Goal: Task Accomplishment & Management: Use online tool/utility

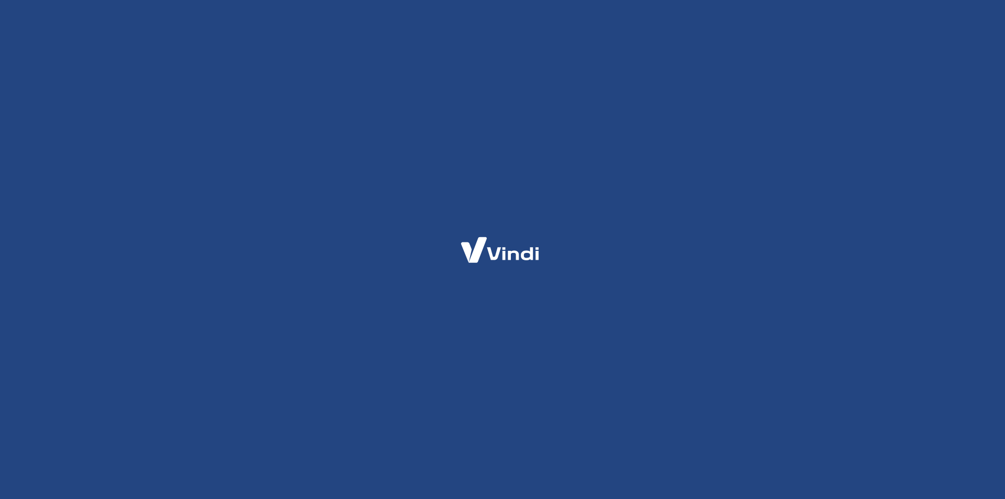
click at [622, 117] on div at bounding box center [502, 249] width 1005 height 499
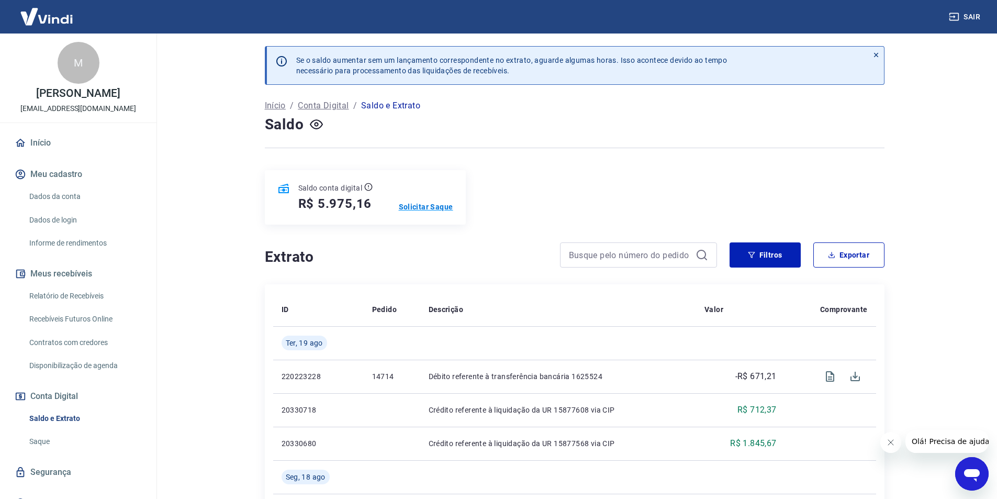
click at [440, 205] on p "Solicitar Saque" at bounding box center [426, 207] width 54 height 10
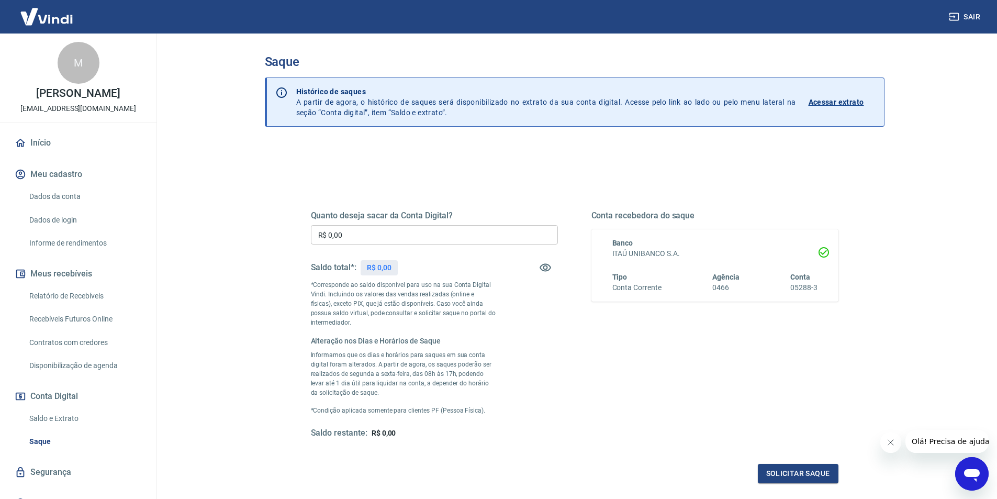
click at [427, 248] on div "Quanto deseja sacar da Conta Digital? R$ 0,00 ​ Saldo total*: R$ 0,00 *Correspo…" at bounding box center [434, 324] width 247 height 228
click at [425, 239] on input "R$ 0,00" at bounding box center [434, 234] width 247 height 19
type input "R$ 5.975,16"
click at [809, 476] on button "Solicitar saque" at bounding box center [798, 473] width 81 height 19
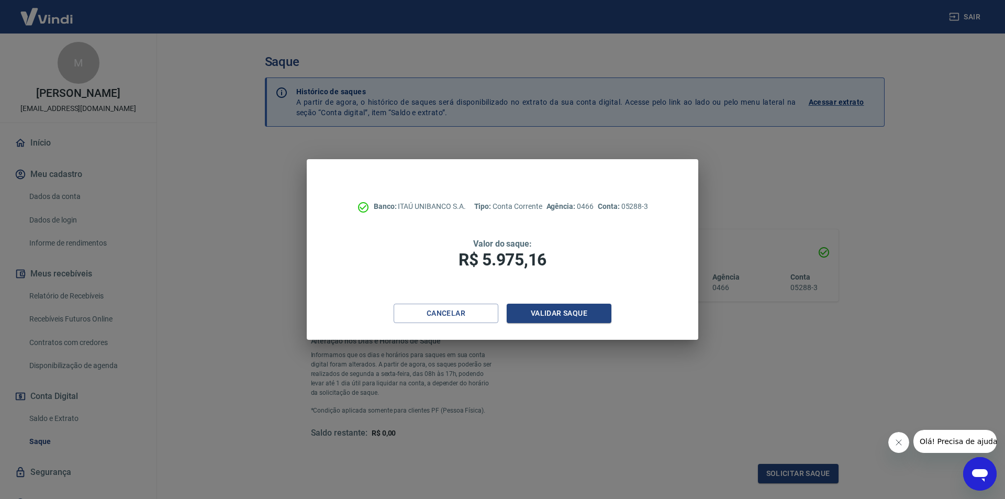
click at [541, 249] on h1 "R$ 5.975,16" at bounding box center [503, 259] width 308 height 21
click at [564, 317] on button "Validar saque" at bounding box center [559, 313] width 105 height 19
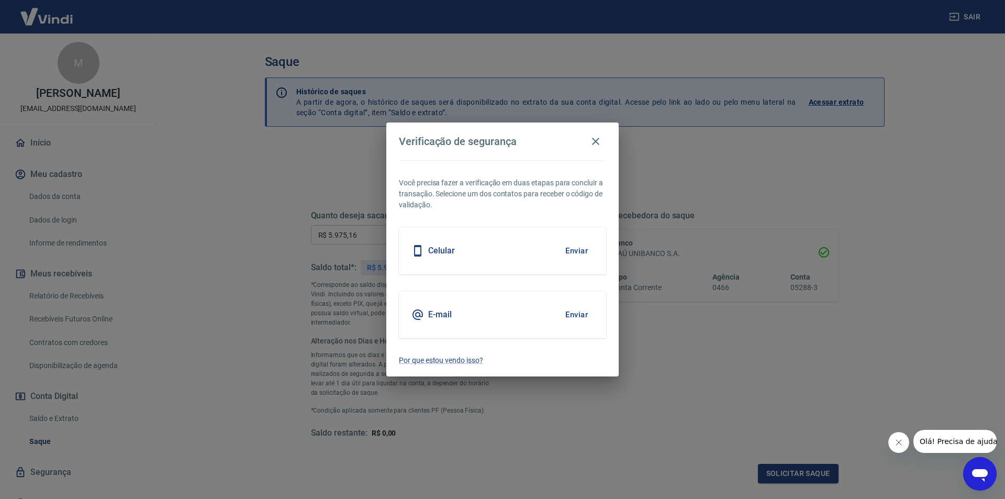
click at [585, 314] on button "Enviar" at bounding box center [577, 315] width 34 height 22
click at [573, 311] on button "Enviar" at bounding box center [577, 315] width 34 height 22
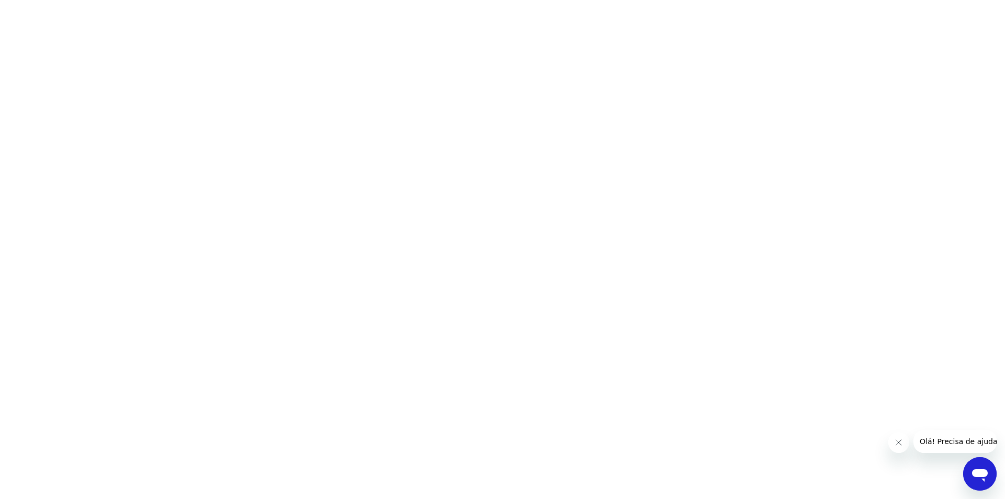
click at [566, 0] on html at bounding box center [502, 0] width 1005 height 0
click at [569, 0] on html at bounding box center [502, 0] width 1005 height 0
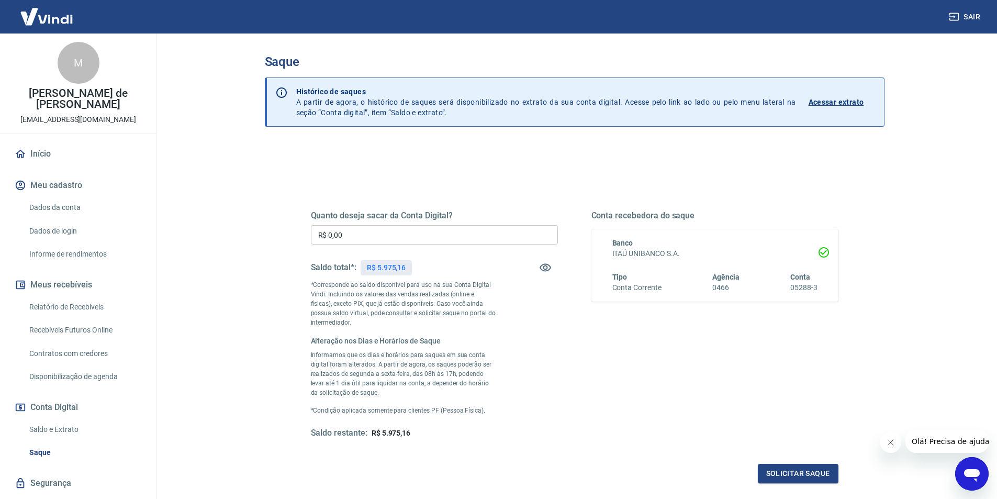
drag, startPoint x: 365, startPoint y: 224, endPoint x: 366, endPoint y: 231, distance: 7.4
click at [365, 224] on div "Quanto deseja sacar da Conta Digital? R$ 0,00 ​ Saldo total*: R$ 5.975,16 *Corr…" at bounding box center [434, 324] width 247 height 228
click at [364, 229] on input "R$ 0,00" at bounding box center [434, 234] width 247 height 19
drag, startPoint x: 919, startPoint y: 129, endPoint x: 912, endPoint y: 131, distance: 6.6
click at [919, 129] on main "Saque Histórico de saques A partir de agora, o histórico de saques será disponi…" at bounding box center [574, 266] width 845 height 465
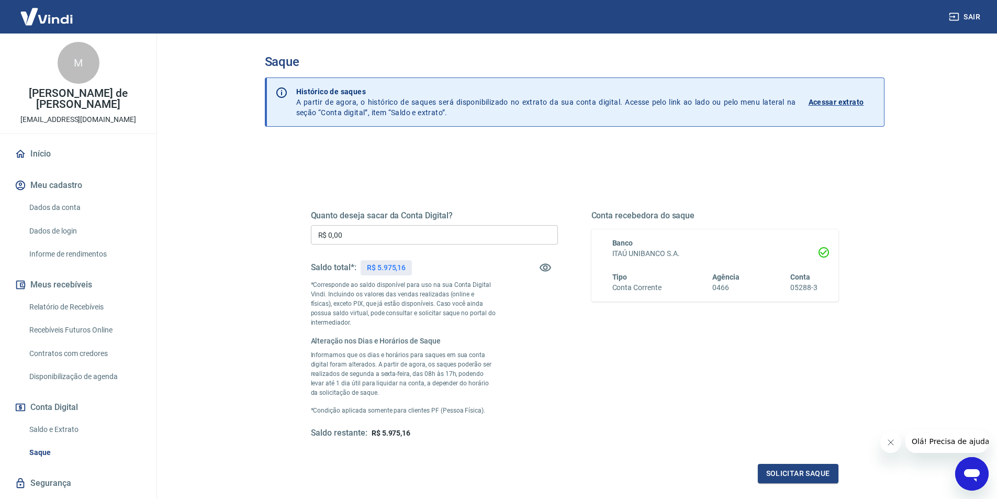
click at [510, 238] on input "R$ 0,00" at bounding box center [434, 234] width 247 height 19
click at [511, 237] on input "R$ 0,00" at bounding box center [434, 234] width 247 height 19
type input "R$ 5.975,16"
click at [801, 471] on button "Solicitar saque" at bounding box center [798, 473] width 81 height 19
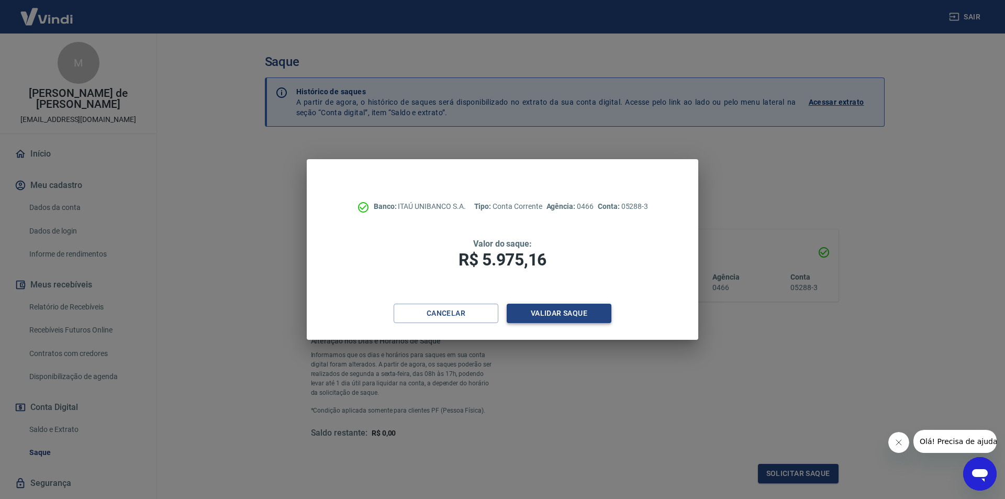
click at [572, 315] on button "Validar saque" at bounding box center [559, 313] width 105 height 19
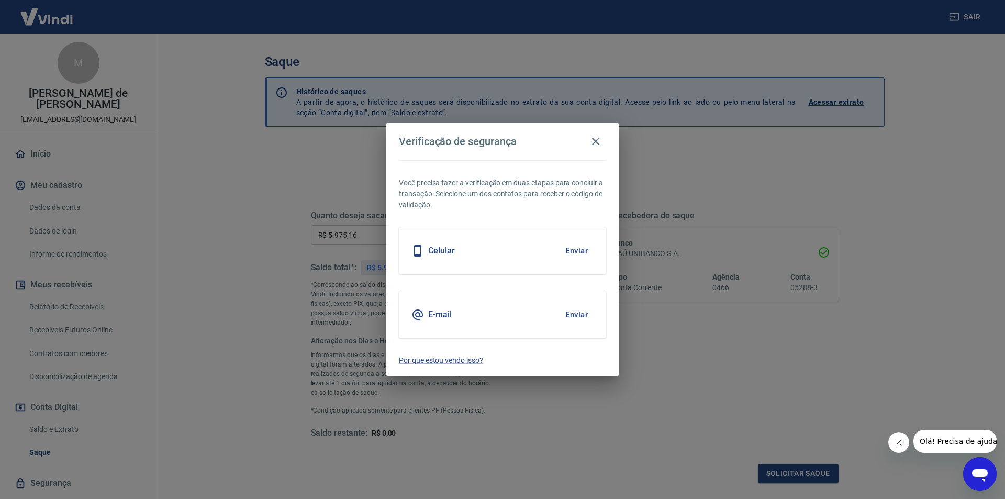
click at [572, 315] on button "Enviar" at bounding box center [577, 315] width 34 height 22
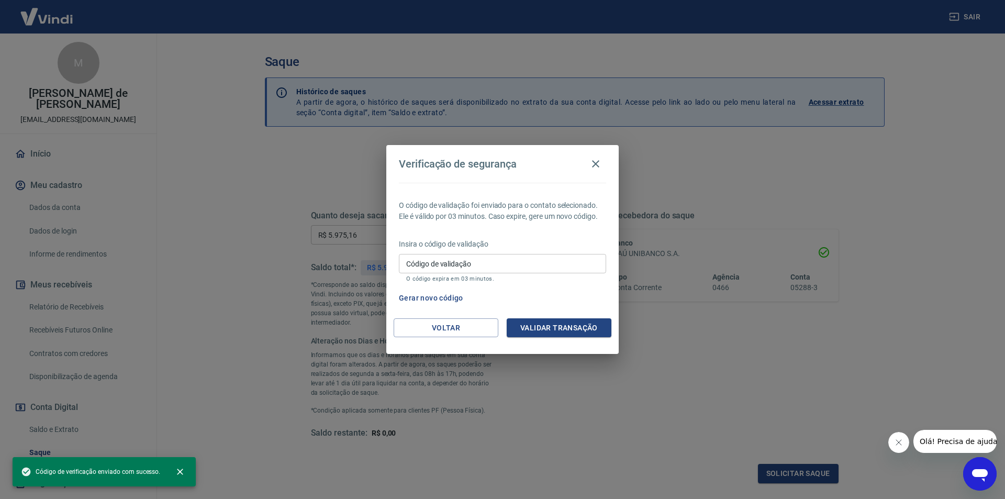
click at [443, 264] on input "Código de validação" at bounding box center [502, 263] width 207 height 19
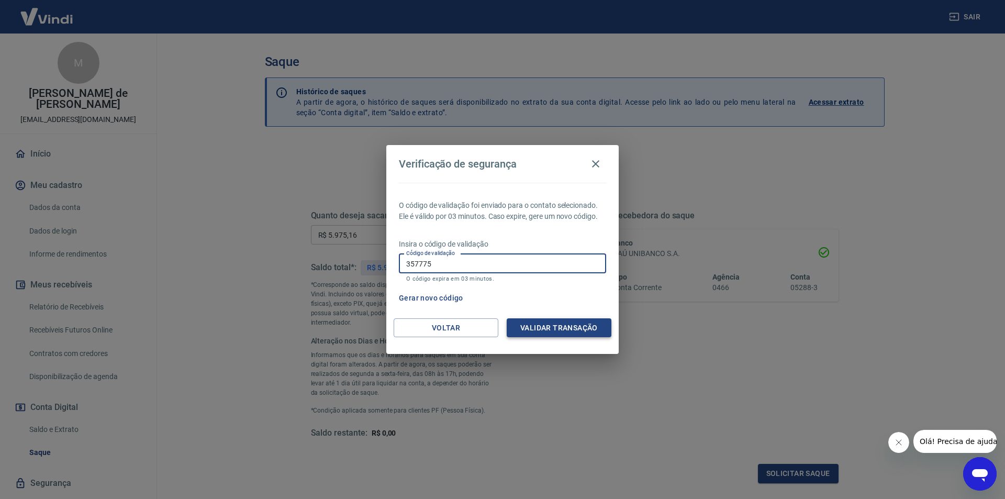
type input "357775"
click at [582, 333] on button "Validar transação" at bounding box center [559, 327] width 105 height 19
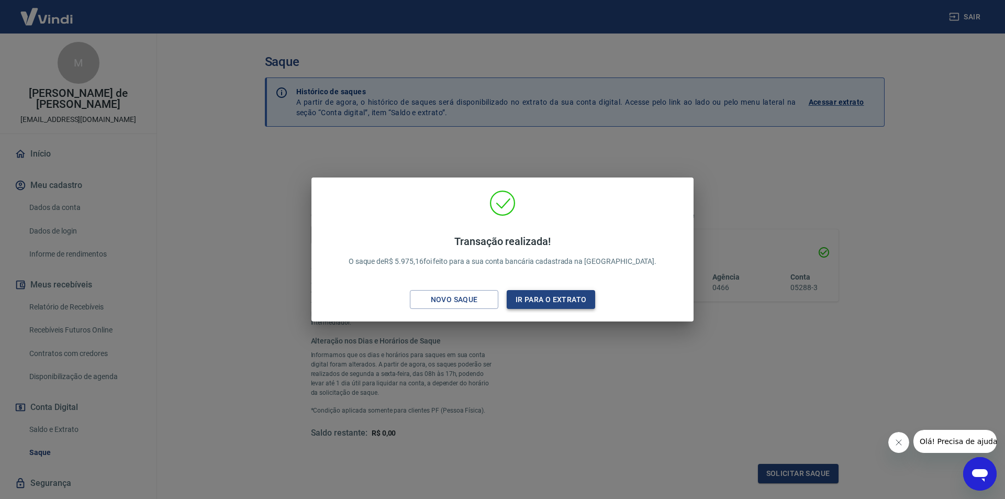
click at [550, 301] on button "Ir para o extrato" at bounding box center [551, 299] width 88 height 19
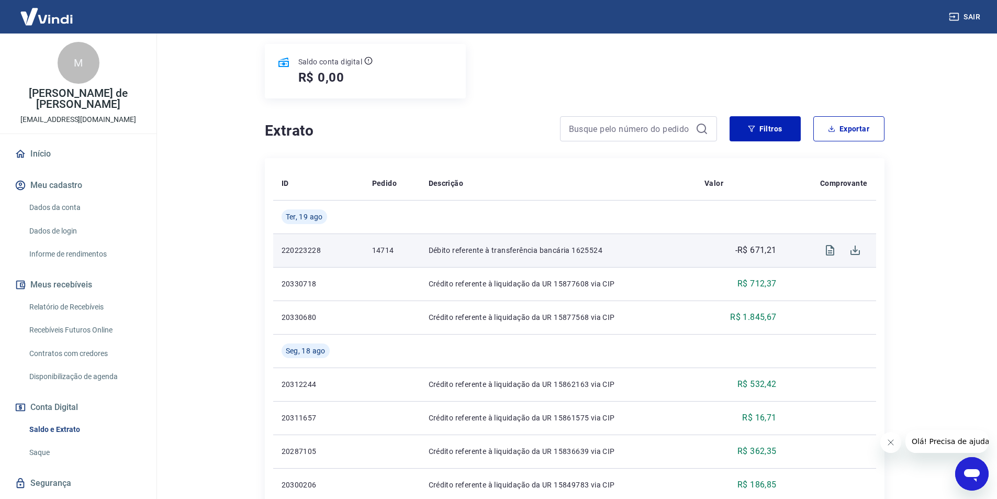
scroll to position [157, 0]
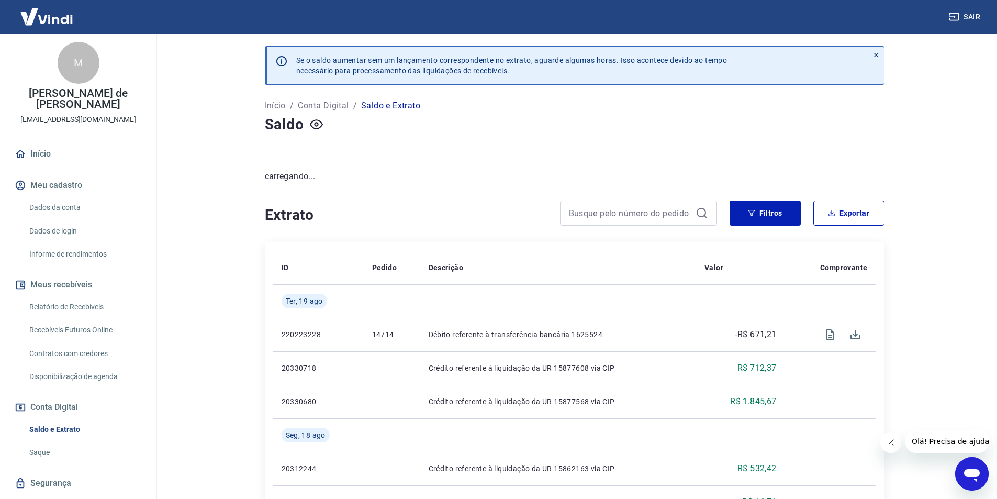
click at [196, 135] on main "Se o saldo aumentar sem um lançamento correspondente no extrato, aguarde alguma…" at bounding box center [574, 266] width 845 height 465
click at [197, 143] on main "Se o saldo aumentar sem um lançamento correspondente no extrato, aguarde alguma…" at bounding box center [574, 266] width 845 height 465
